Goal: Task Accomplishment & Management: Complete application form

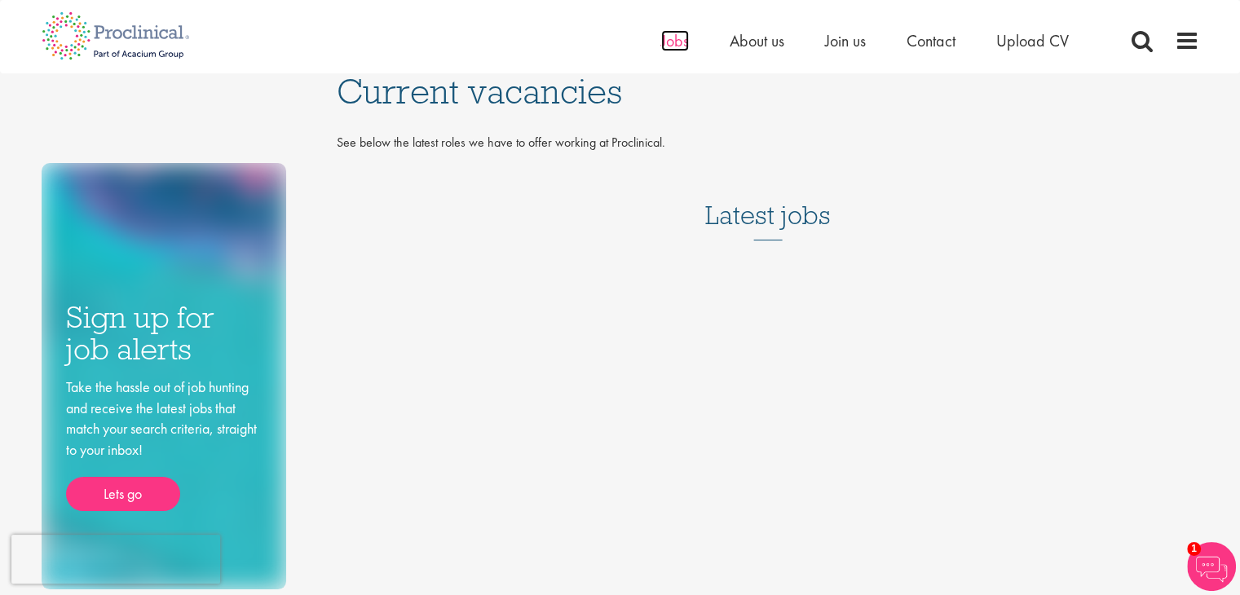
click at [667, 42] on span "Jobs" at bounding box center [675, 40] width 28 height 21
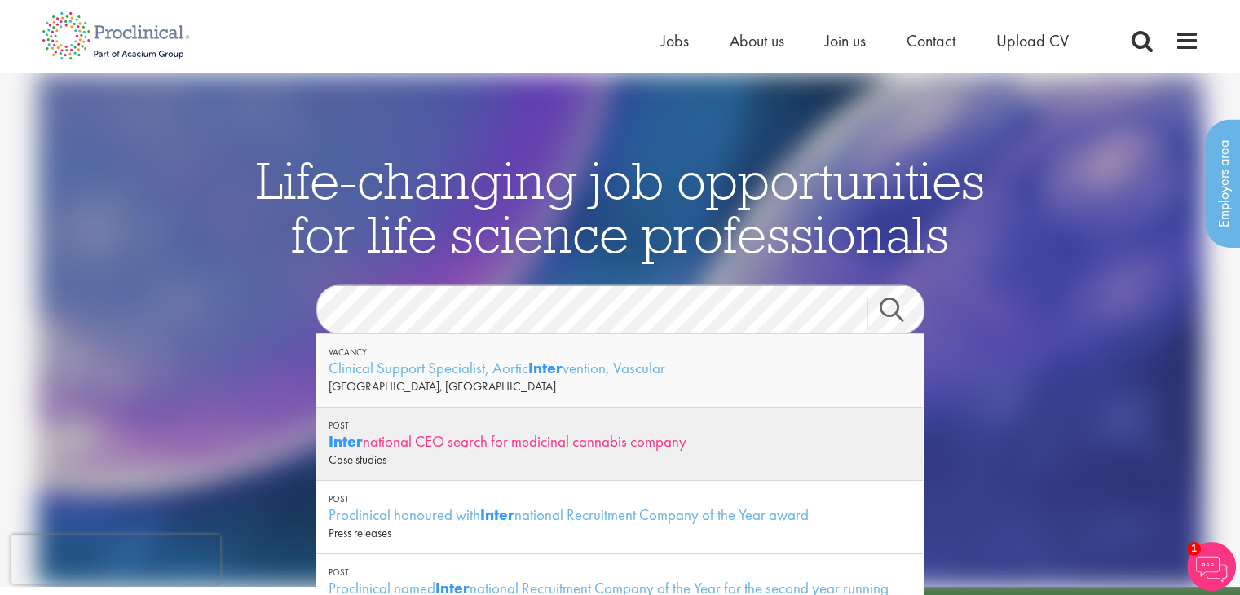
click at [493, 443] on div "Inter national CEO search for medicinal cannabis company" at bounding box center [620, 441] width 582 height 20
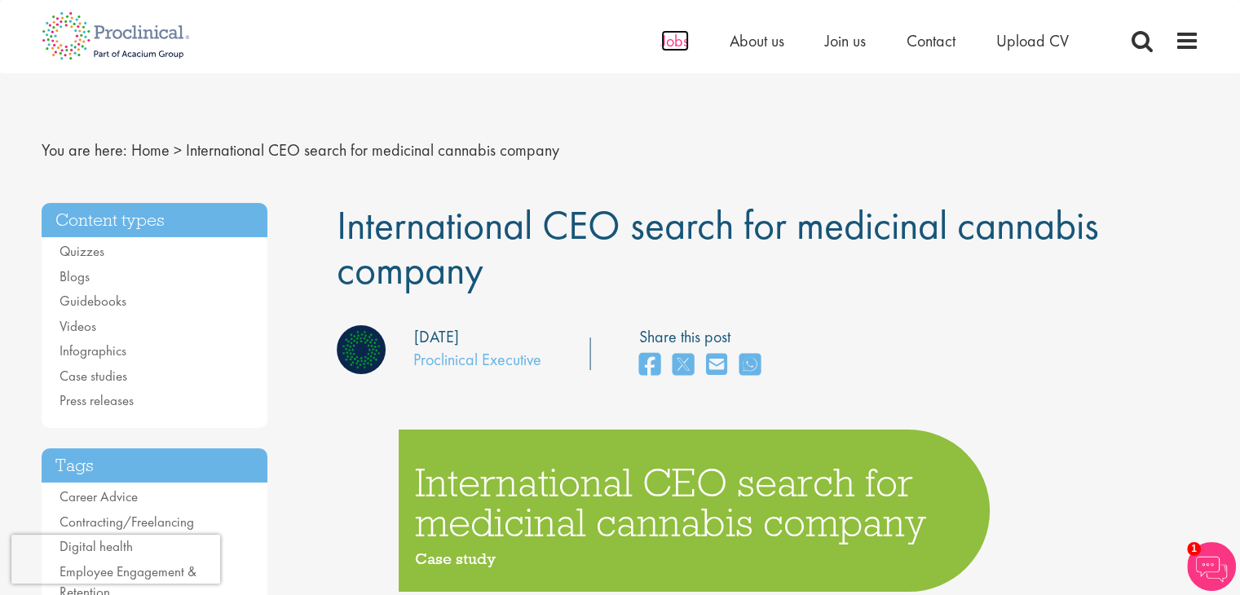
click at [674, 43] on span "Jobs" at bounding box center [675, 40] width 28 height 21
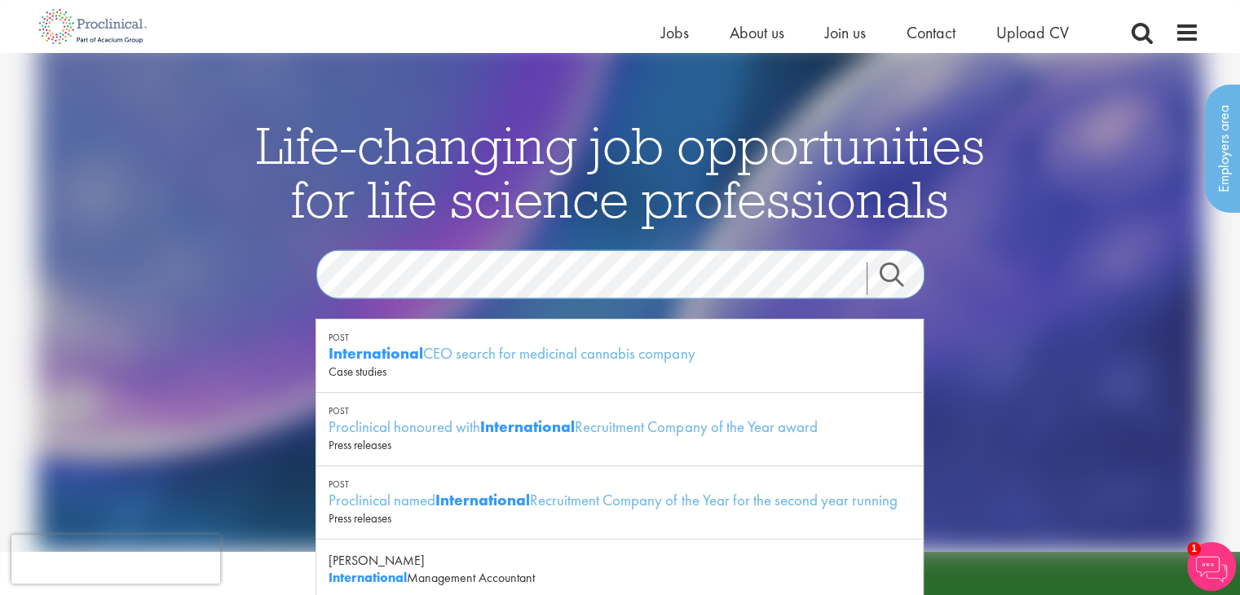
scroll to position [16, 0]
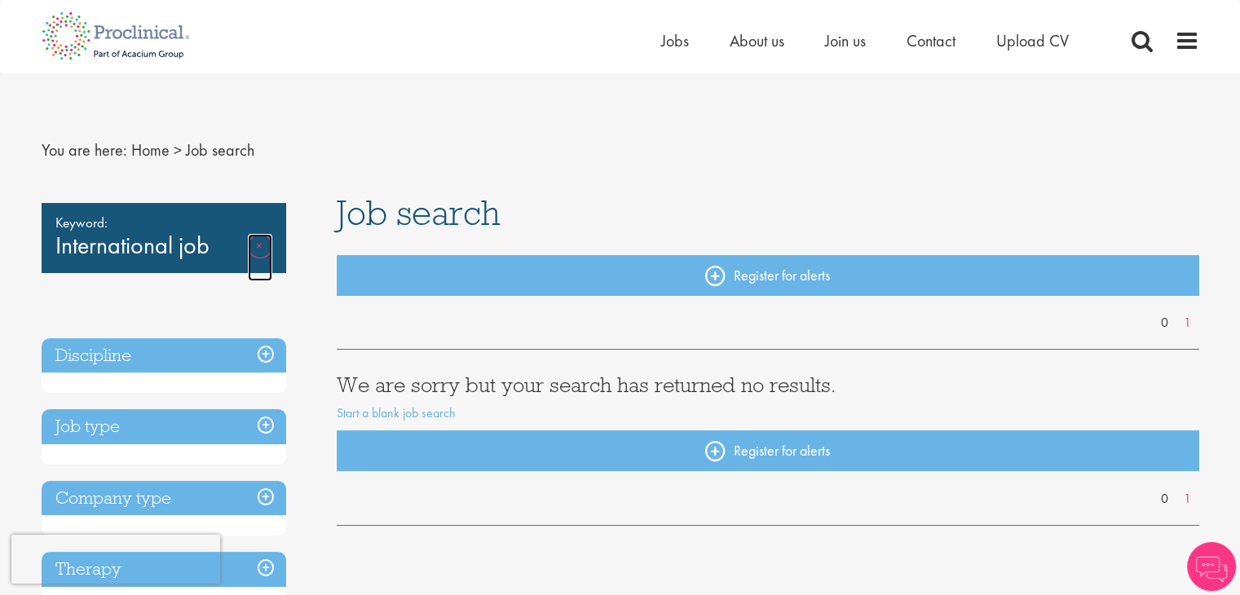
click at [256, 249] on link "Remove" at bounding box center [260, 257] width 24 height 47
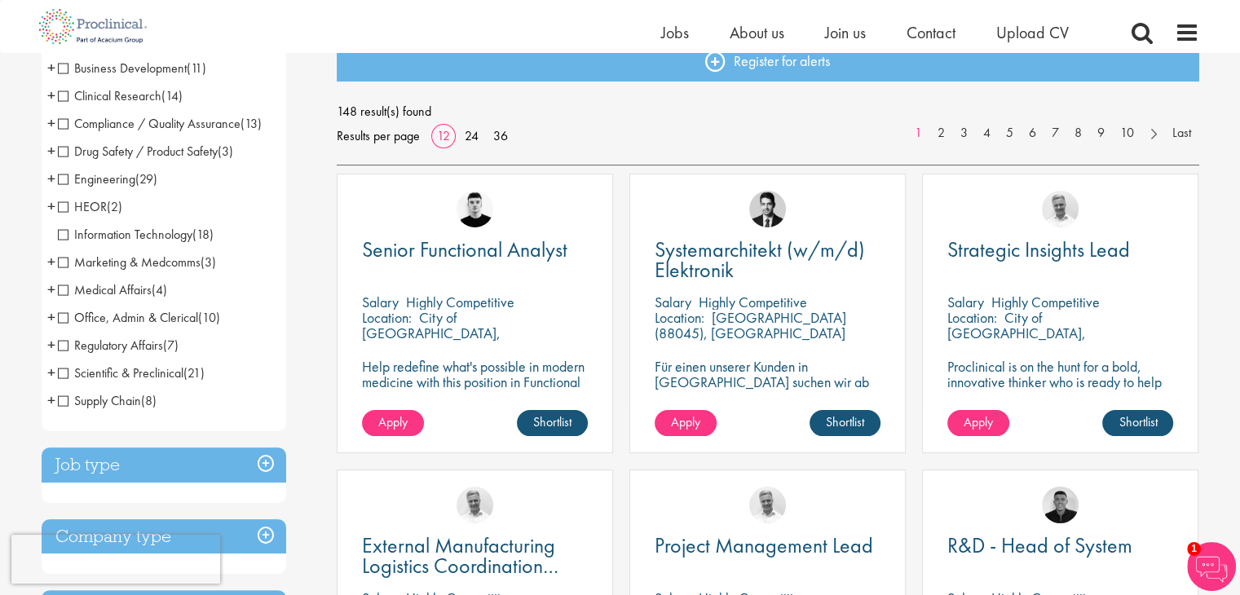
scroll to position [200, 0]
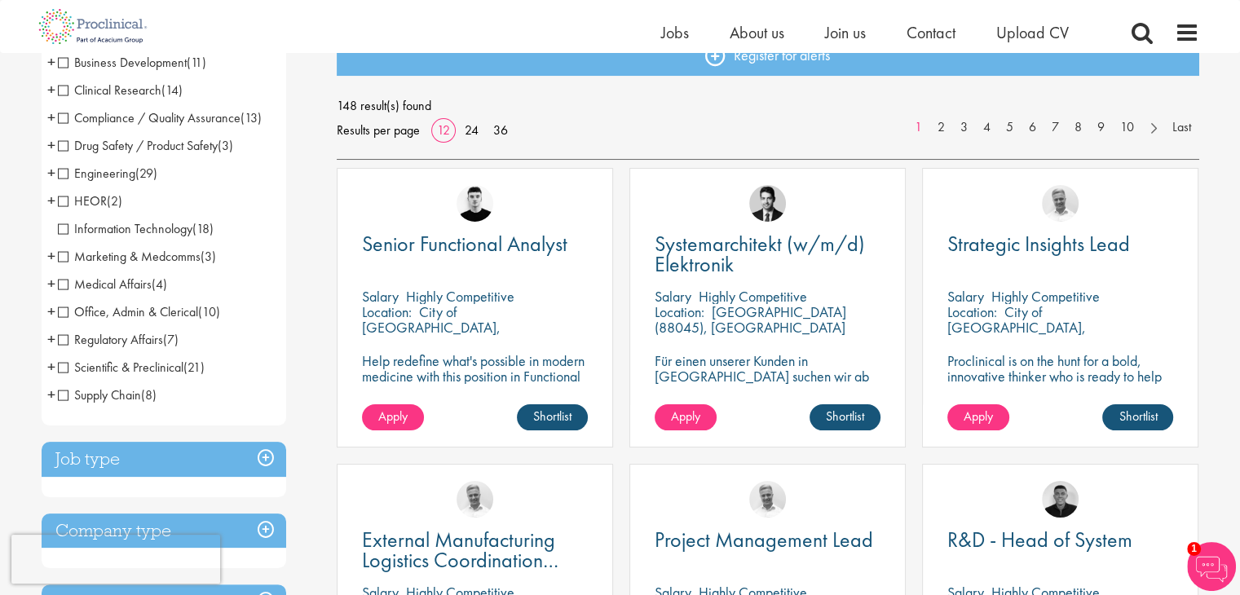
click at [62, 69] on span "Business Development" at bounding box center [122, 62] width 129 height 17
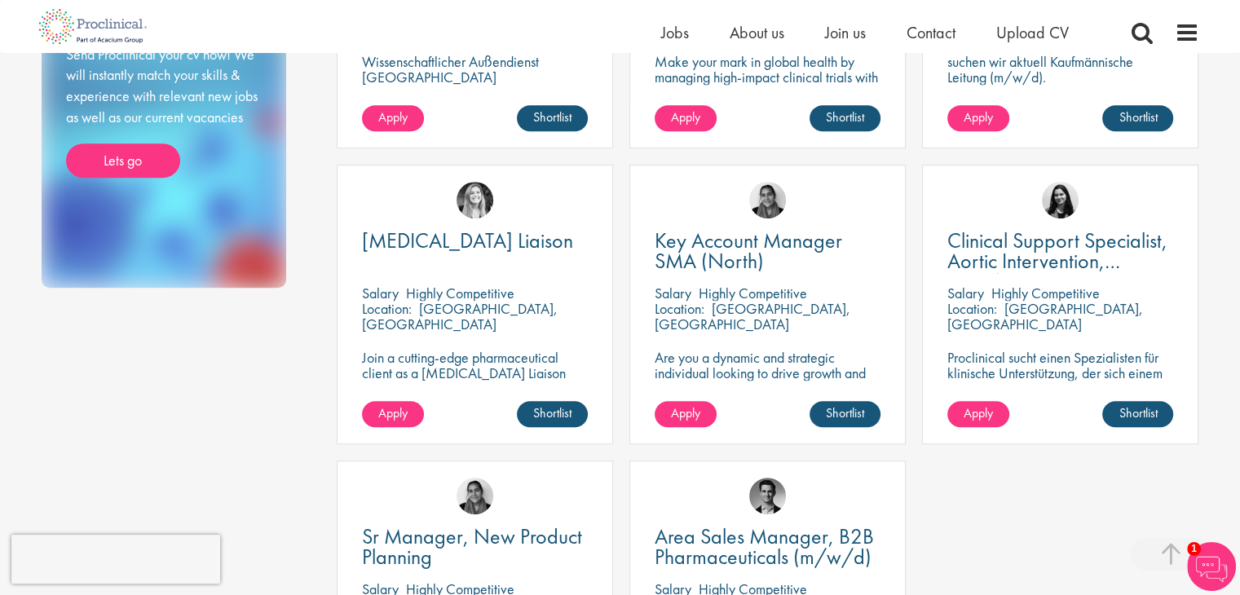
scroll to position [798, 0]
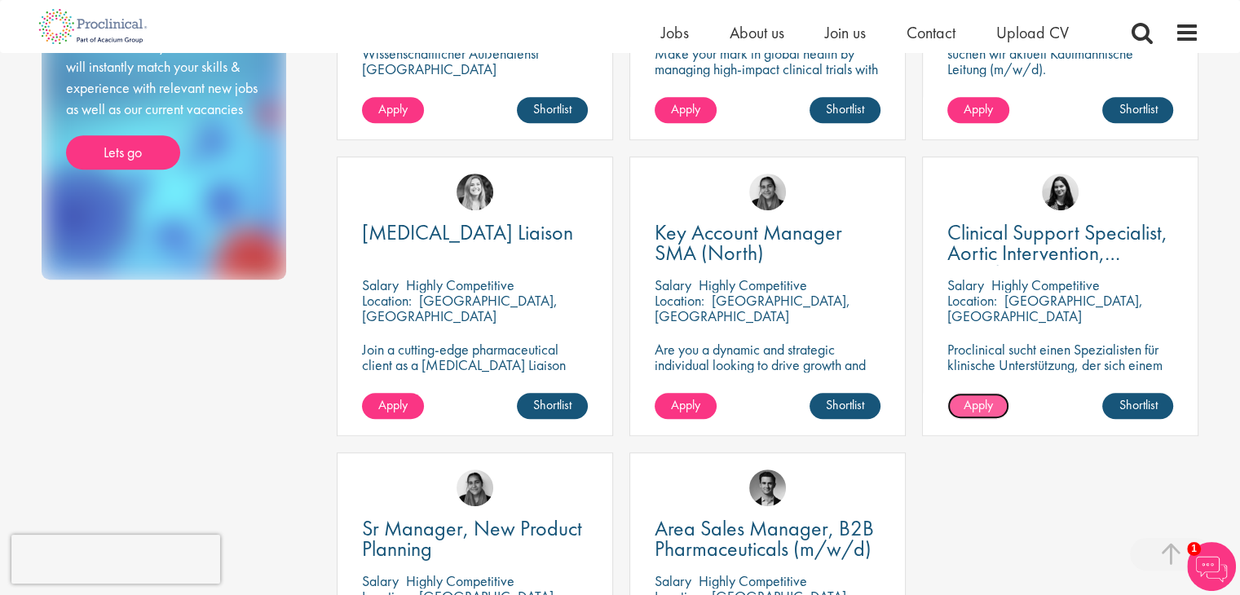
click at [988, 409] on span "Apply" at bounding box center [978, 404] width 29 height 17
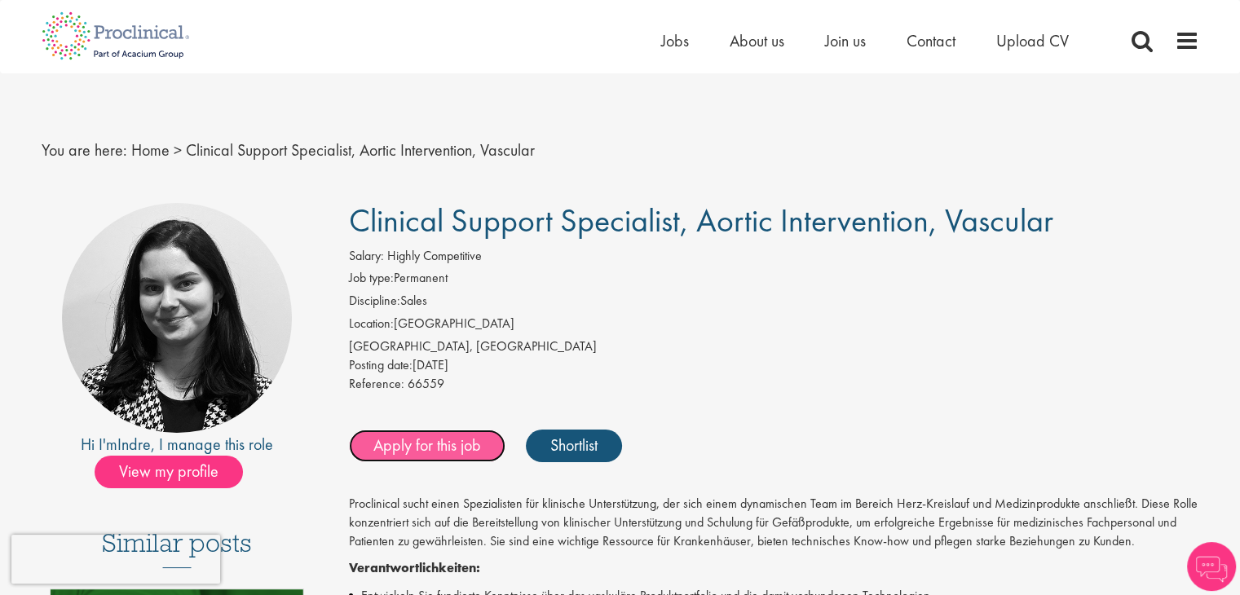
click at [440, 451] on link "Apply for this job" at bounding box center [427, 446] width 157 height 33
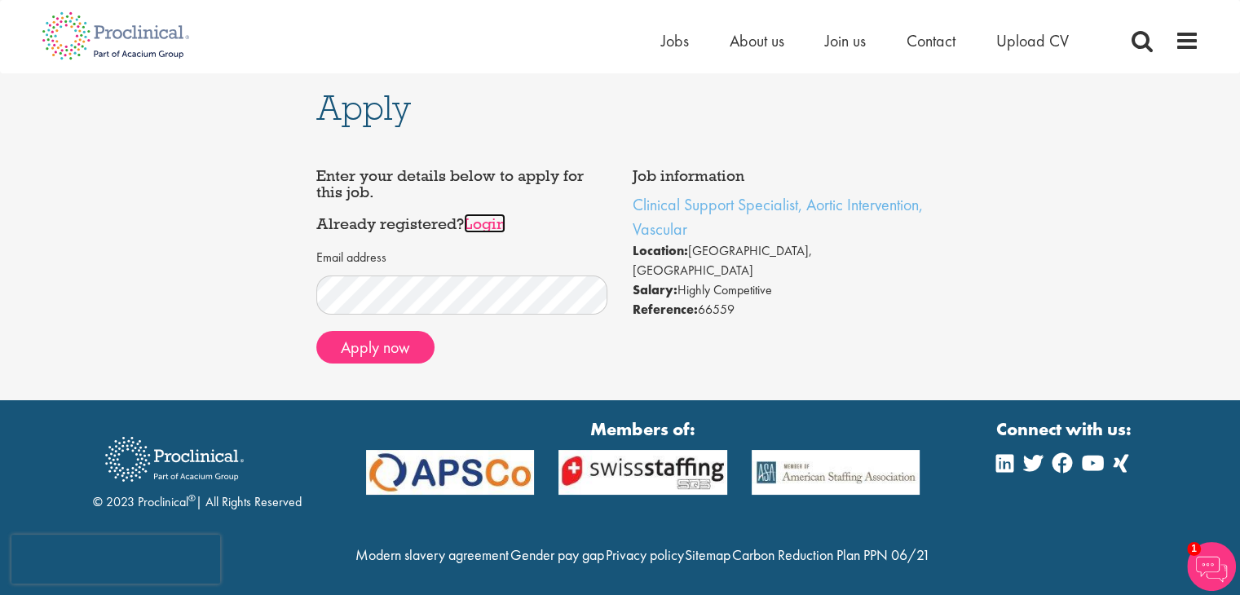
click at [494, 226] on link "Login" at bounding box center [485, 224] width 42 height 20
click at [399, 343] on button "Apply now" at bounding box center [375, 347] width 118 height 33
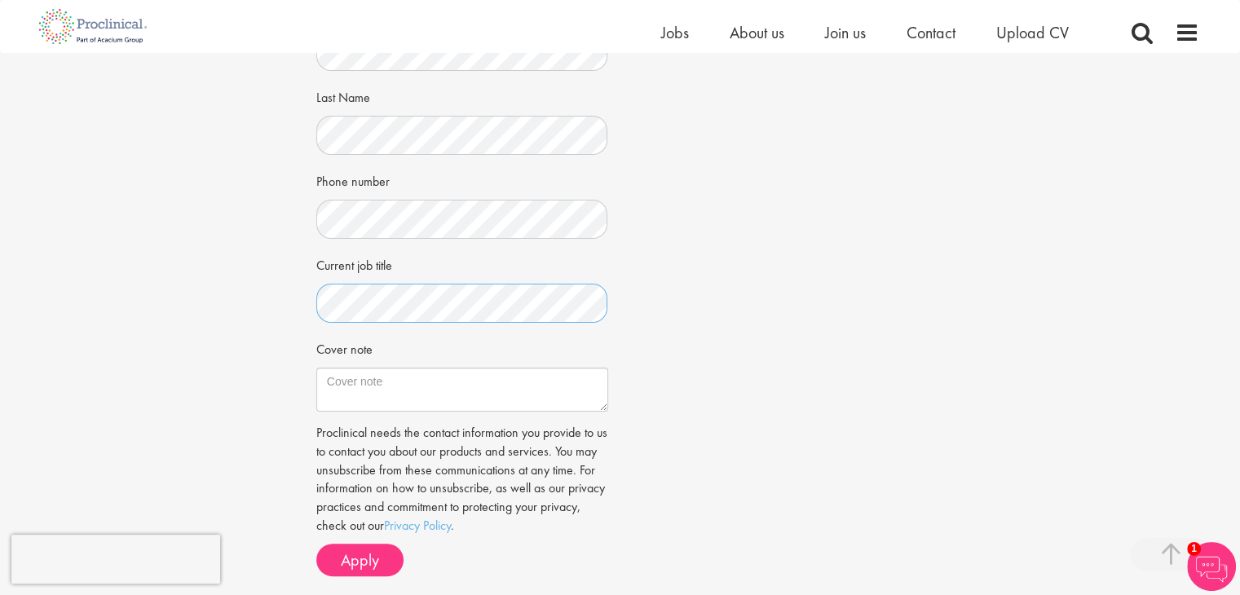
scroll to position [329, 0]
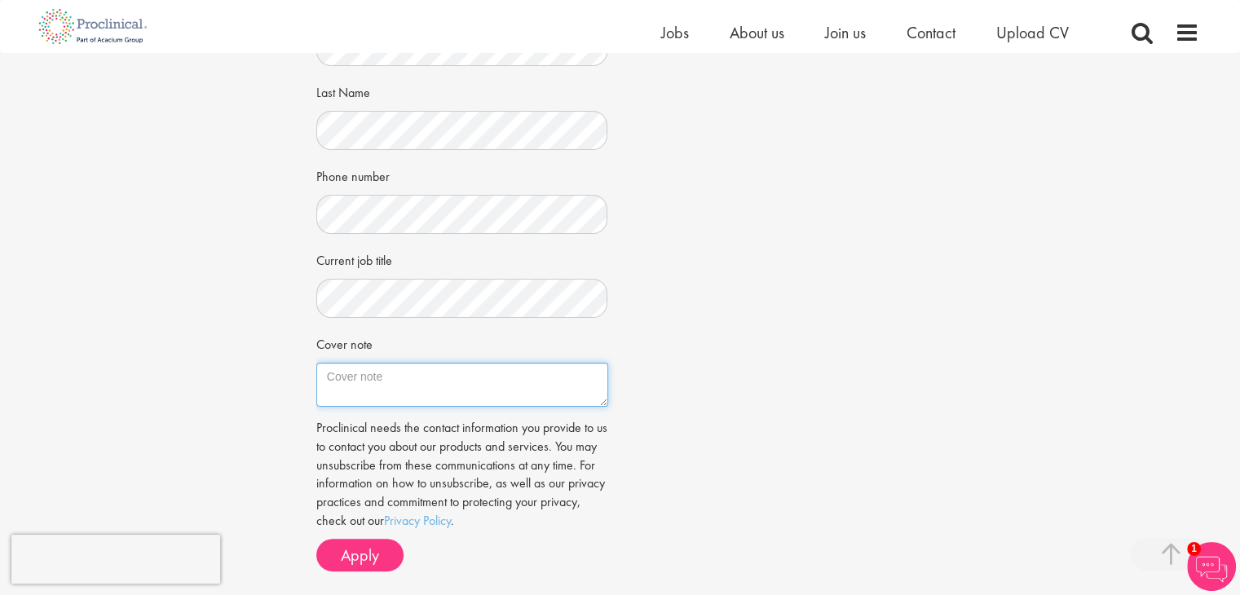
click at [393, 382] on textarea "Cover note" at bounding box center [462, 385] width 292 height 44
paste textarea "My efforts are geared toward developing technologies that save hearts, limbs an…"
click at [422, 396] on textarea "My efforts are geared toward developing technologies that save hearts, limbs an…" at bounding box center [462, 385] width 292 height 44
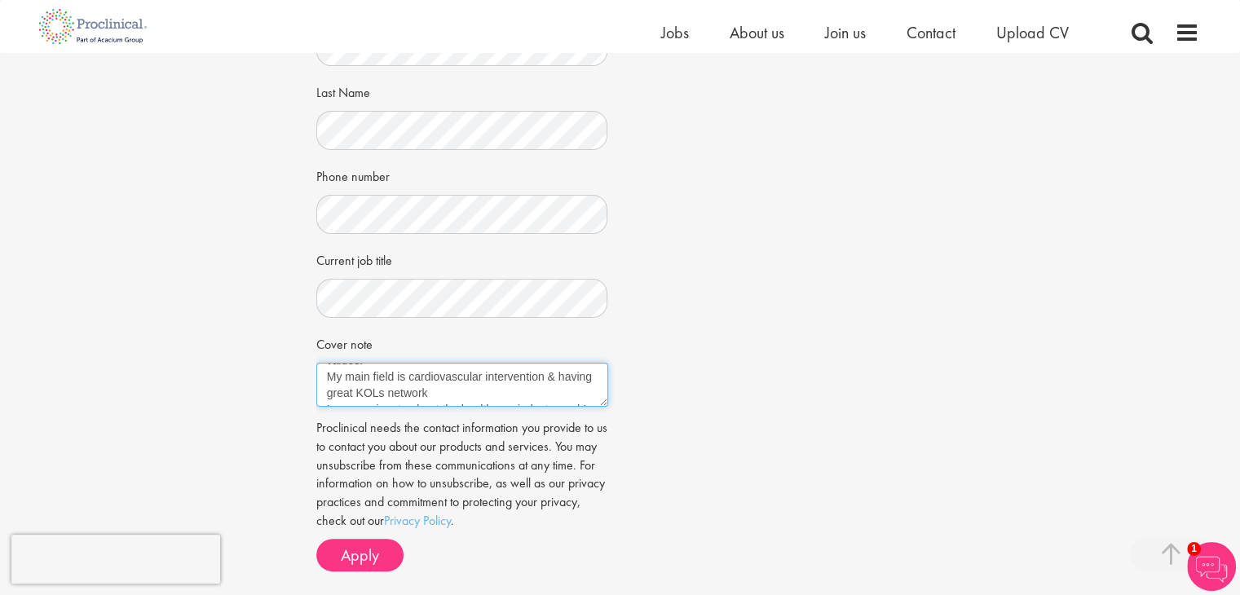
click at [391, 391] on textarea "My efforts are geared toward developing technologies that save hearts, limbs an…" at bounding box center [462, 385] width 292 height 44
click at [532, 399] on textarea "My efforts are geared toward developing technologies that save hearts, limbs an…" at bounding box center [462, 385] width 292 height 44
click at [526, 376] on textarea "My efforts are geared toward developing technologies that save hearts, limbs an…" at bounding box center [462, 385] width 292 height 44
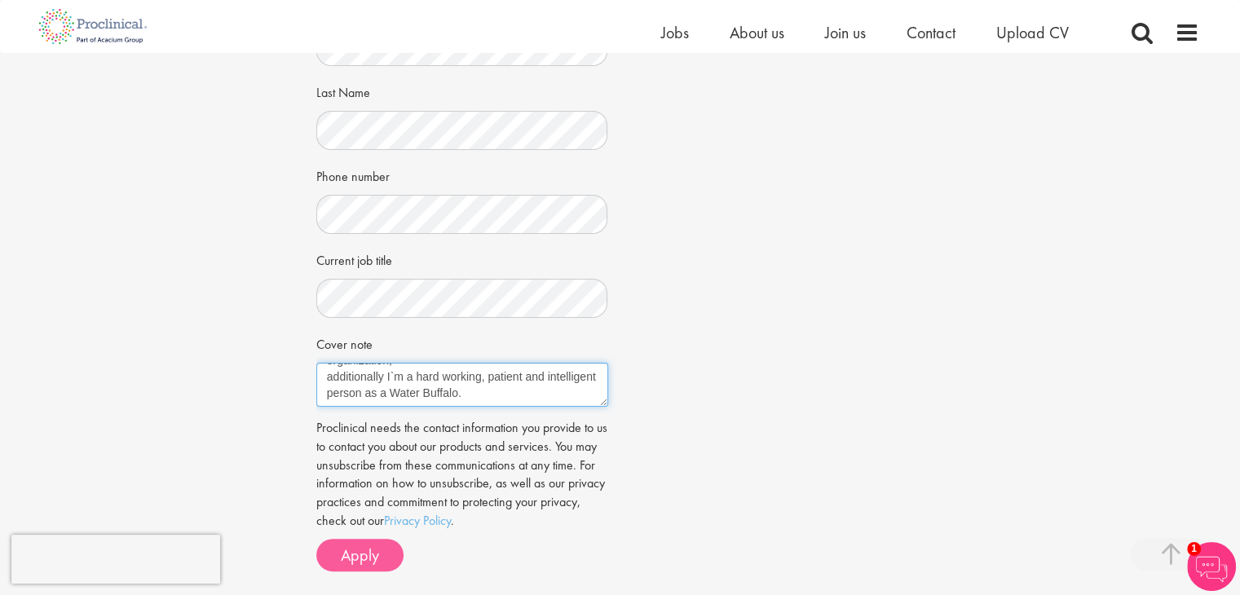
type textarea "My efforts are geared toward developing technologies that save hearts, limbs an…"
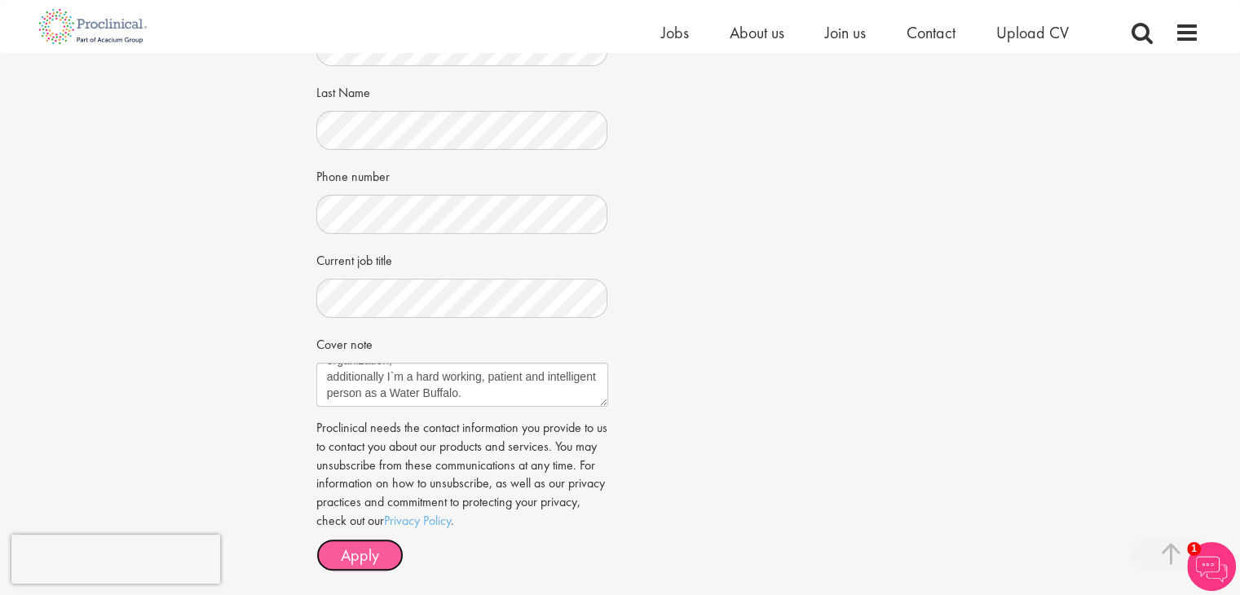
click button "Apply"
